Goal: Task Accomplishment & Management: Manage account settings

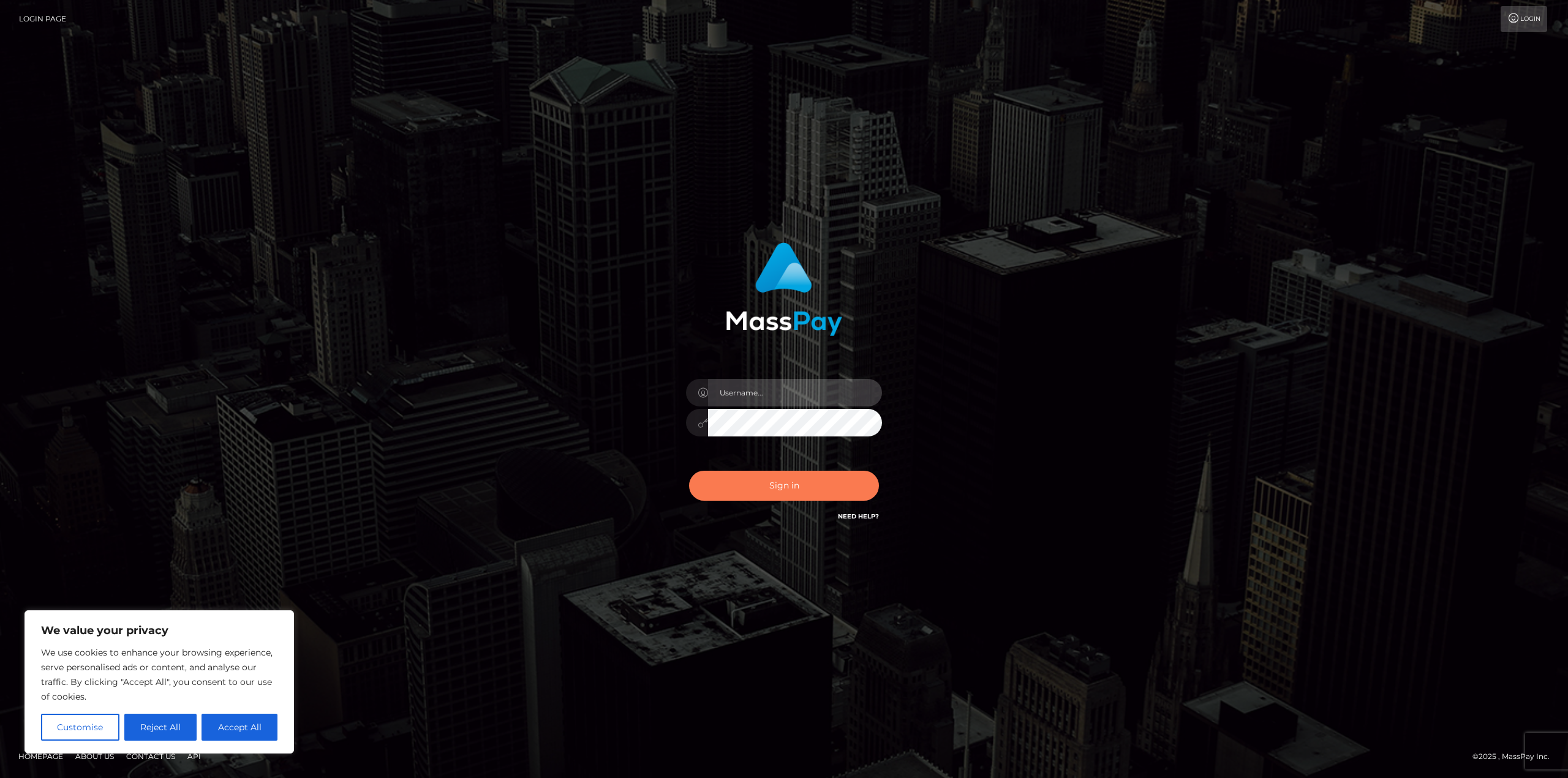
type input "matthewlebenson"
click at [738, 488] on button "Sign in" at bounding box center [783, 486] width 189 height 30
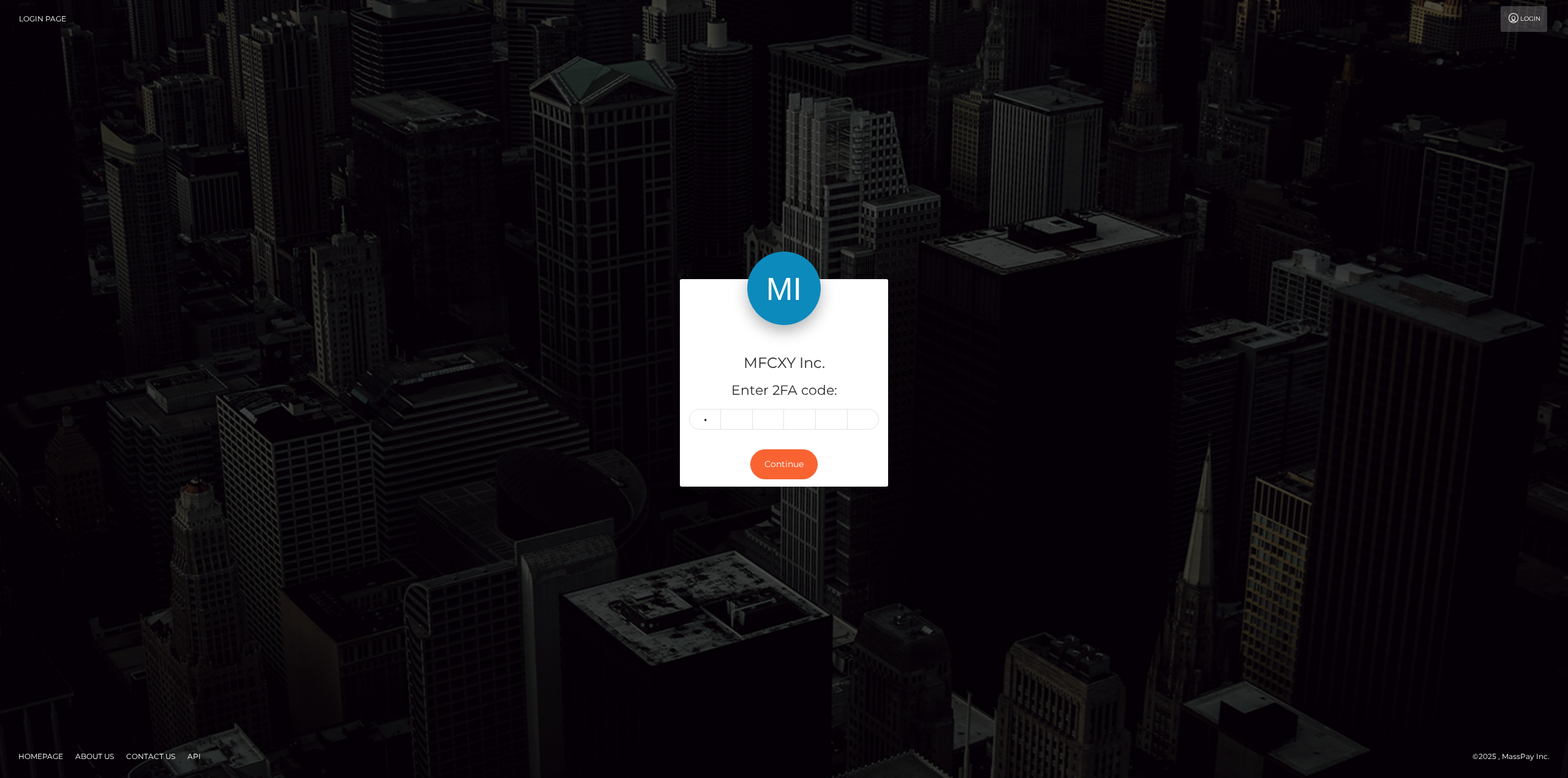
type input "3"
type input "6"
type input "5"
type input "7"
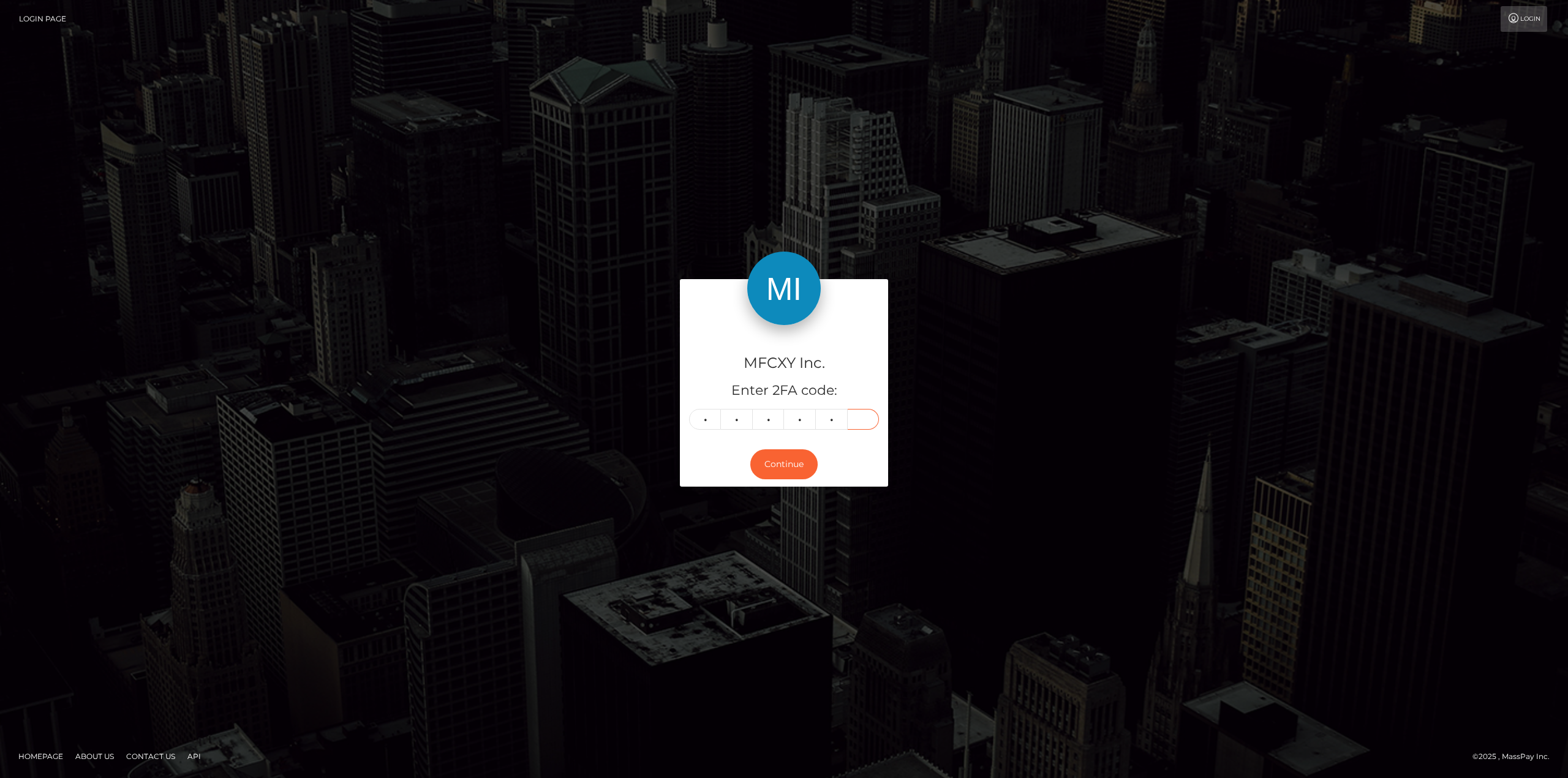
type input "7"
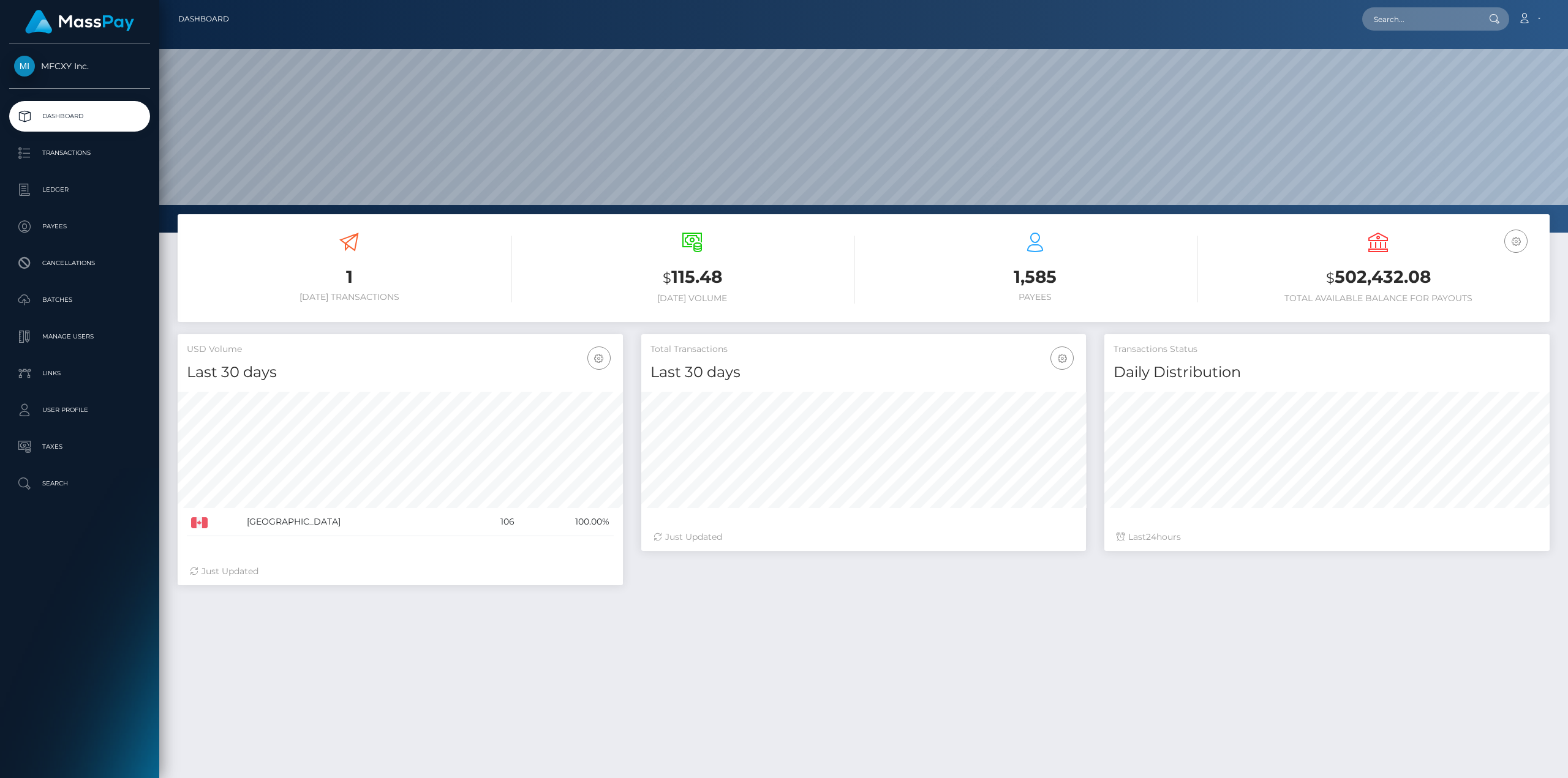
scroll to position [217, 444]
click at [62, 156] on p "Transactions" at bounding box center [79, 153] width 131 height 19
